Goal: Task Accomplishment & Management: Manage account settings

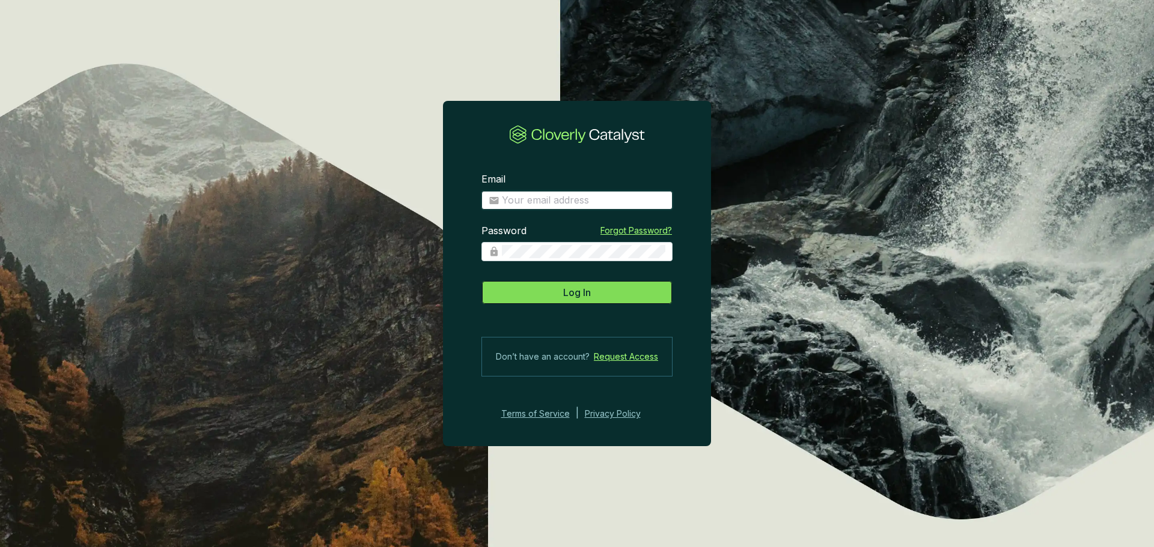
type input "[PERSON_NAME][EMAIL_ADDRESS][PERSON_NAME][DOMAIN_NAME]"
click at [559, 287] on button "Log In" at bounding box center [576, 293] width 191 height 24
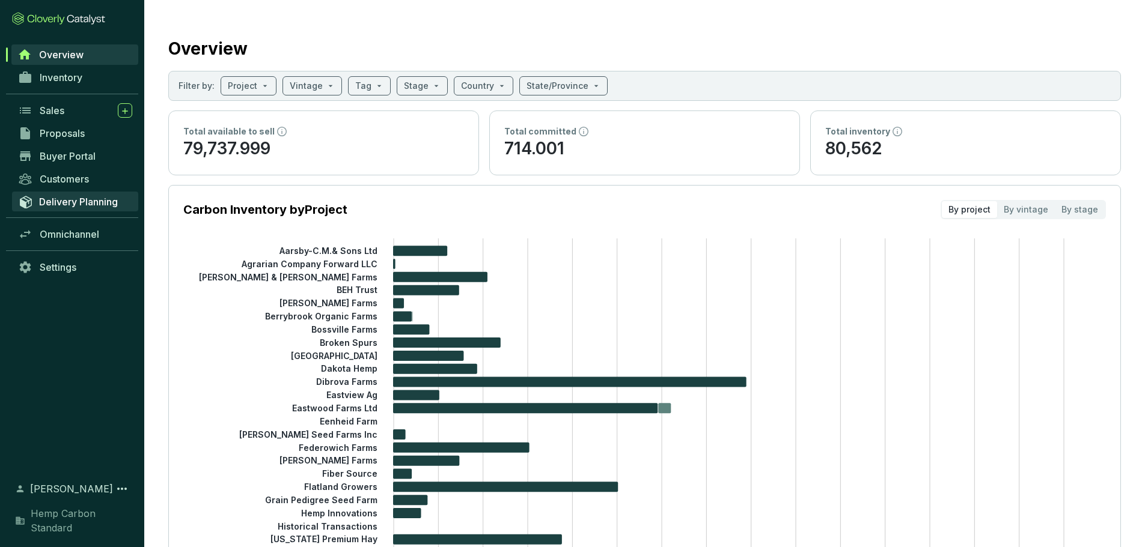
click at [85, 199] on span "Delivery Planning" at bounding box center [78, 202] width 79 height 12
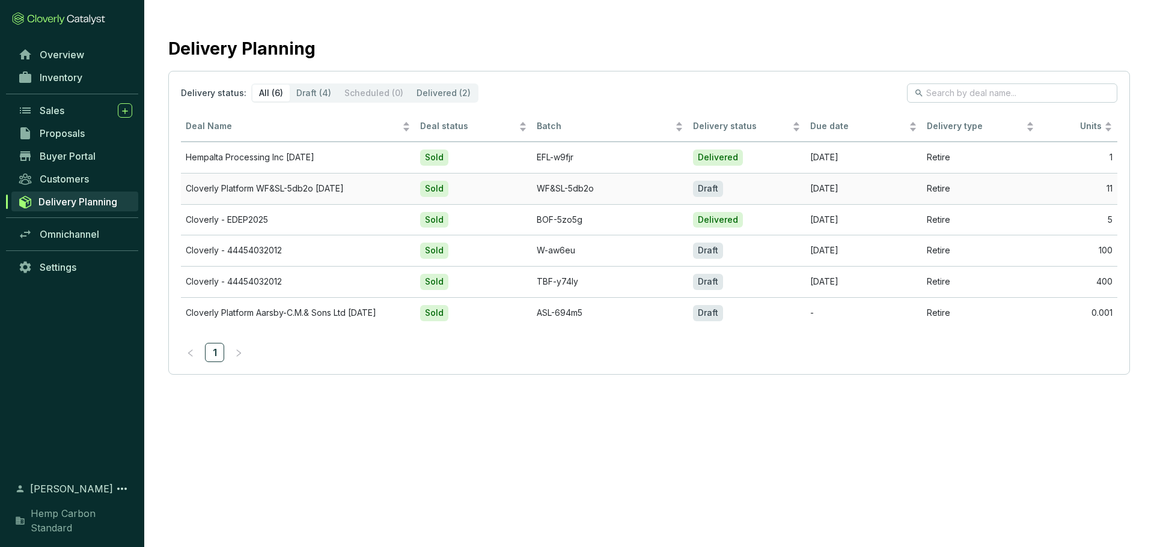
click at [545, 189] on td "WF&SL-5db2o" at bounding box center [610, 188] width 156 height 31
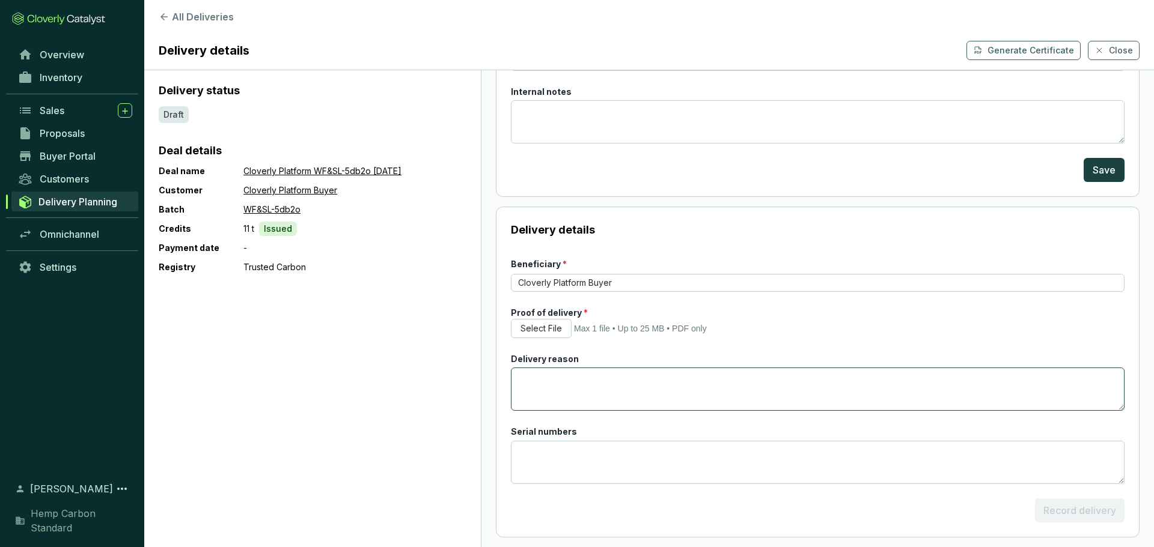
scroll to position [153, 0]
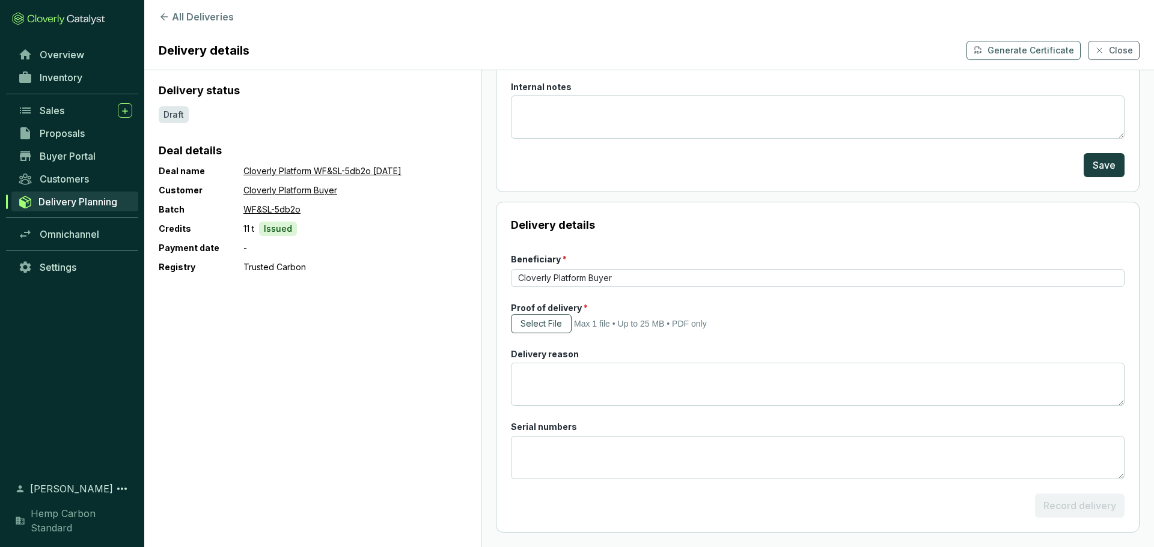
click at [560, 323] on span "Select File" at bounding box center [540, 324] width 41 height 12
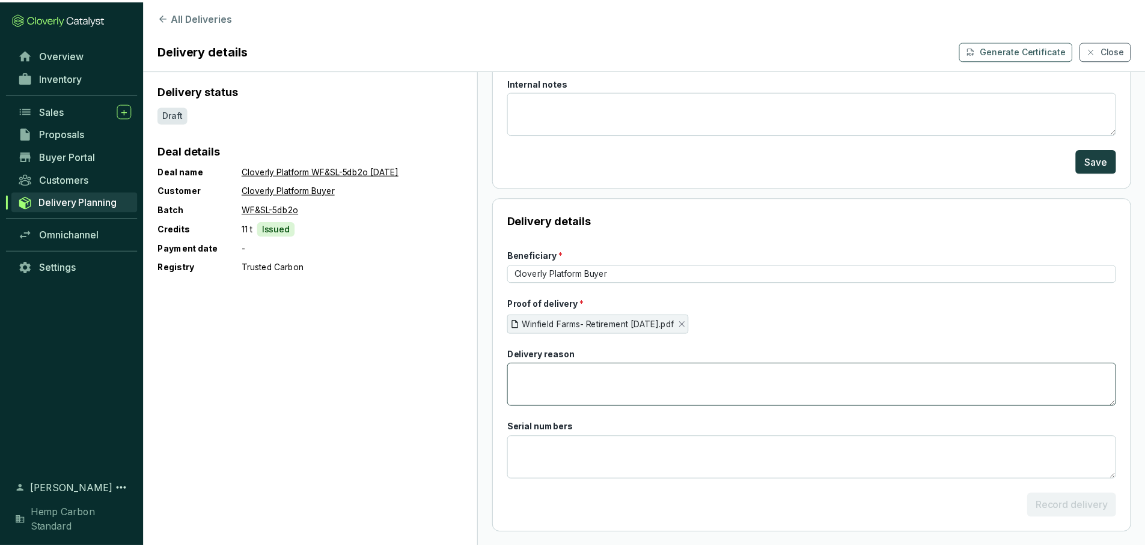
scroll to position [158, 0]
click at [876, 510] on form "Beneficiary * Cloverly Platform Buyer Proof of delivery * Winfield Farms- Retir…" at bounding box center [818, 383] width 614 height 270
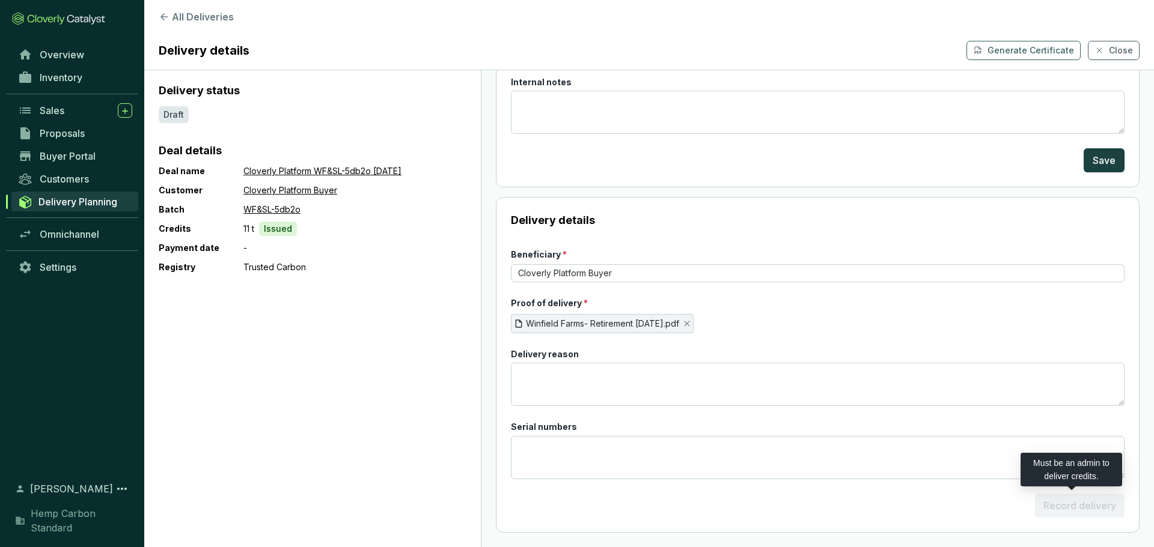
click at [1045, 504] on span "Record delivery" at bounding box center [1080, 506] width 90 height 24
click at [45, 272] on span "Settings" at bounding box center [58, 267] width 37 height 12
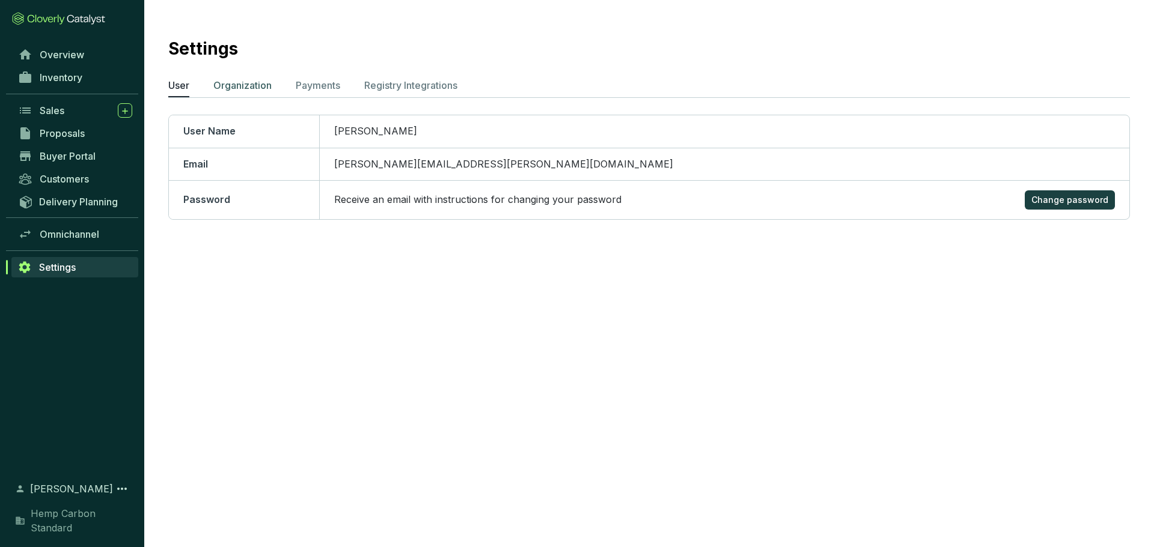
click at [239, 87] on p "Organization" at bounding box center [242, 85] width 58 height 14
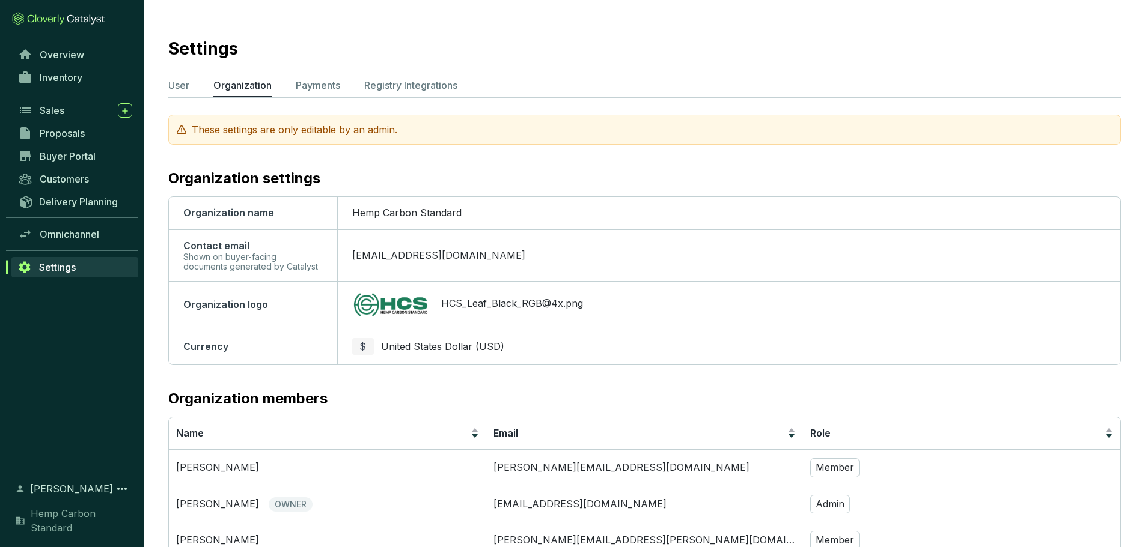
click at [61, 13] on icon at bounding box center [58, 18] width 93 height 13
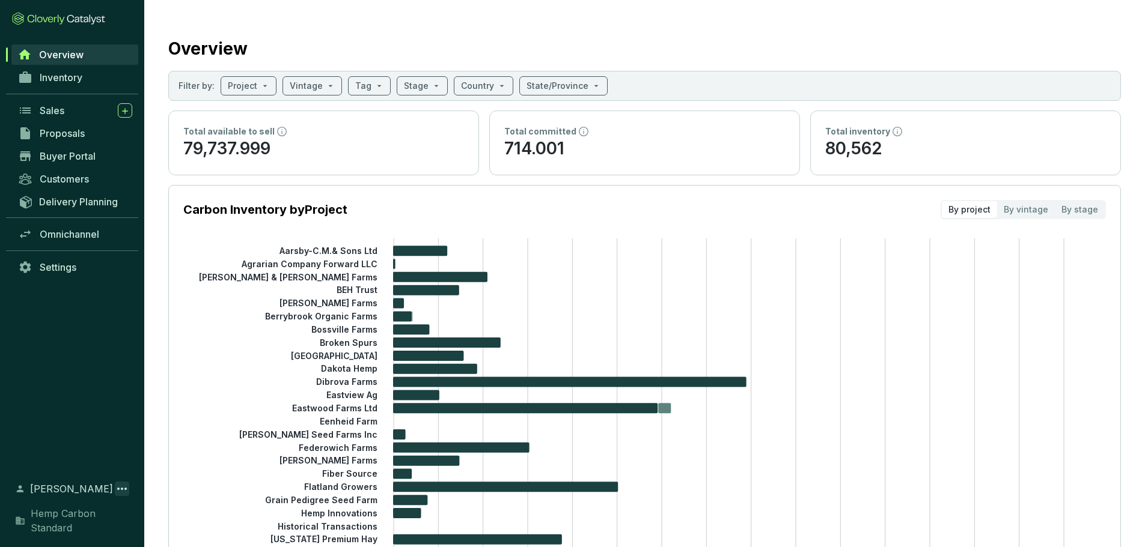
click at [120, 484] on icon at bounding box center [122, 489] width 14 height 14
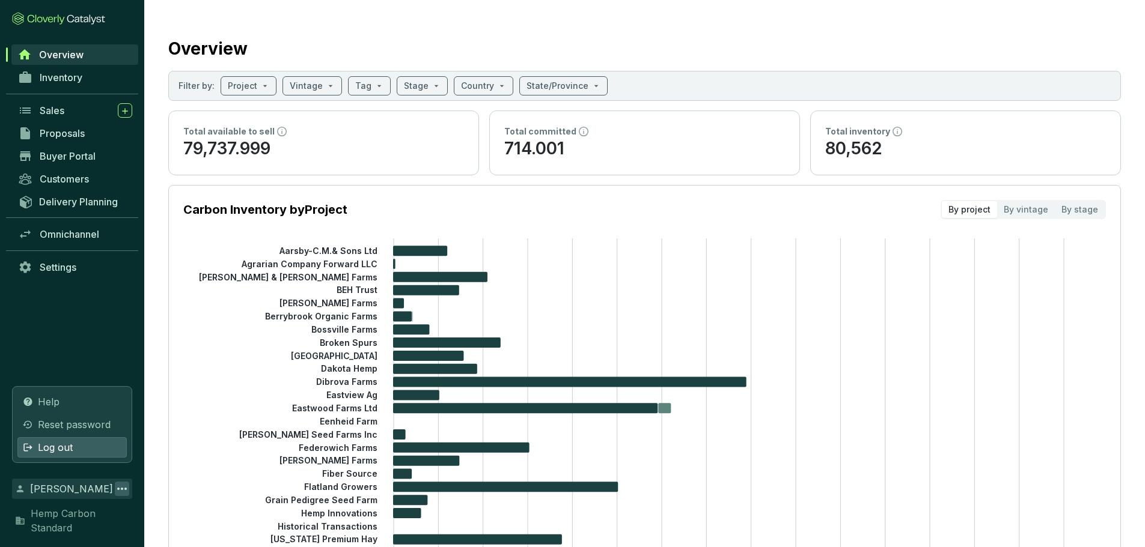
click at [88, 450] on div "Log out" at bounding box center [71, 447] width 109 height 20
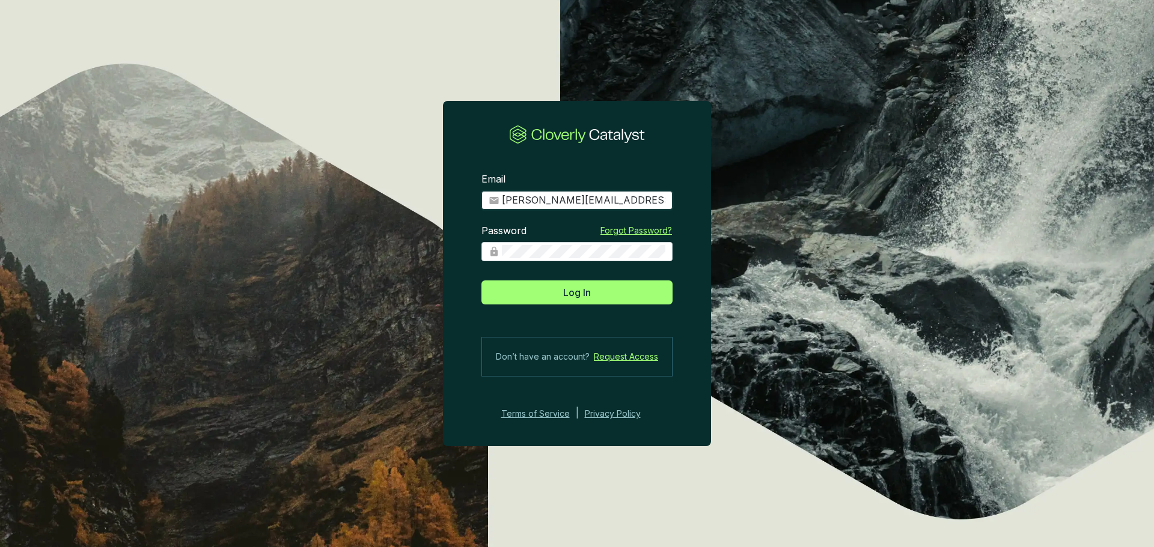
click at [582, 201] on input "[PERSON_NAME][EMAIL_ADDRESS][PERSON_NAME][DOMAIN_NAME]" at bounding box center [583, 200] width 163 height 13
drag, startPoint x: 566, startPoint y: 199, endPoint x: 498, endPoint y: 204, distance: 68.7
click at [498, 204] on span "[PERSON_NAME][EMAIL_ADDRESS][PERSON_NAME][DOMAIN_NAME]" at bounding box center [576, 200] width 191 height 19
type input "[EMAIL_ADDRESS][DOMAIN_NAME]"
click at [522, 257] on span at bounding box center [576, 251] width 191 height 19
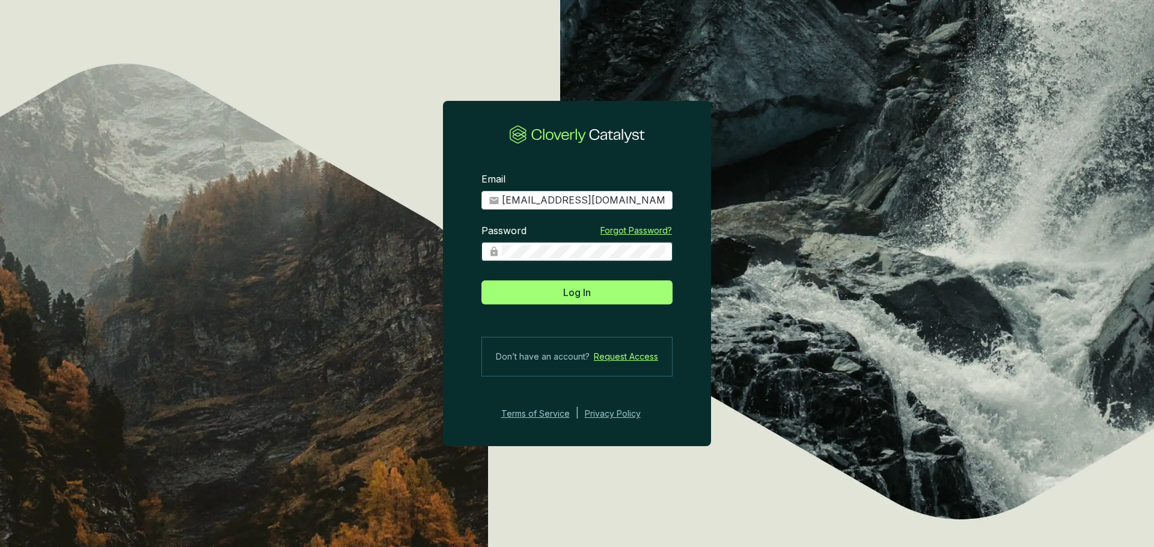
drag, startPoint x: 561, startPoint y: 244, endPoint x: 434, endPoint y: 254, distance: 127.7
click at [434, 254] on section "Email info@hempalta.com Password Forgot Password? Log In Don’t have an account?…" at bounding box center [577, 273] width 1154 height 547
click at [481, 281] on button "Log In" at bounding box center [576, 293] width 191 height 24
